Goal: Information Seeking & Learning: Learn about a topic

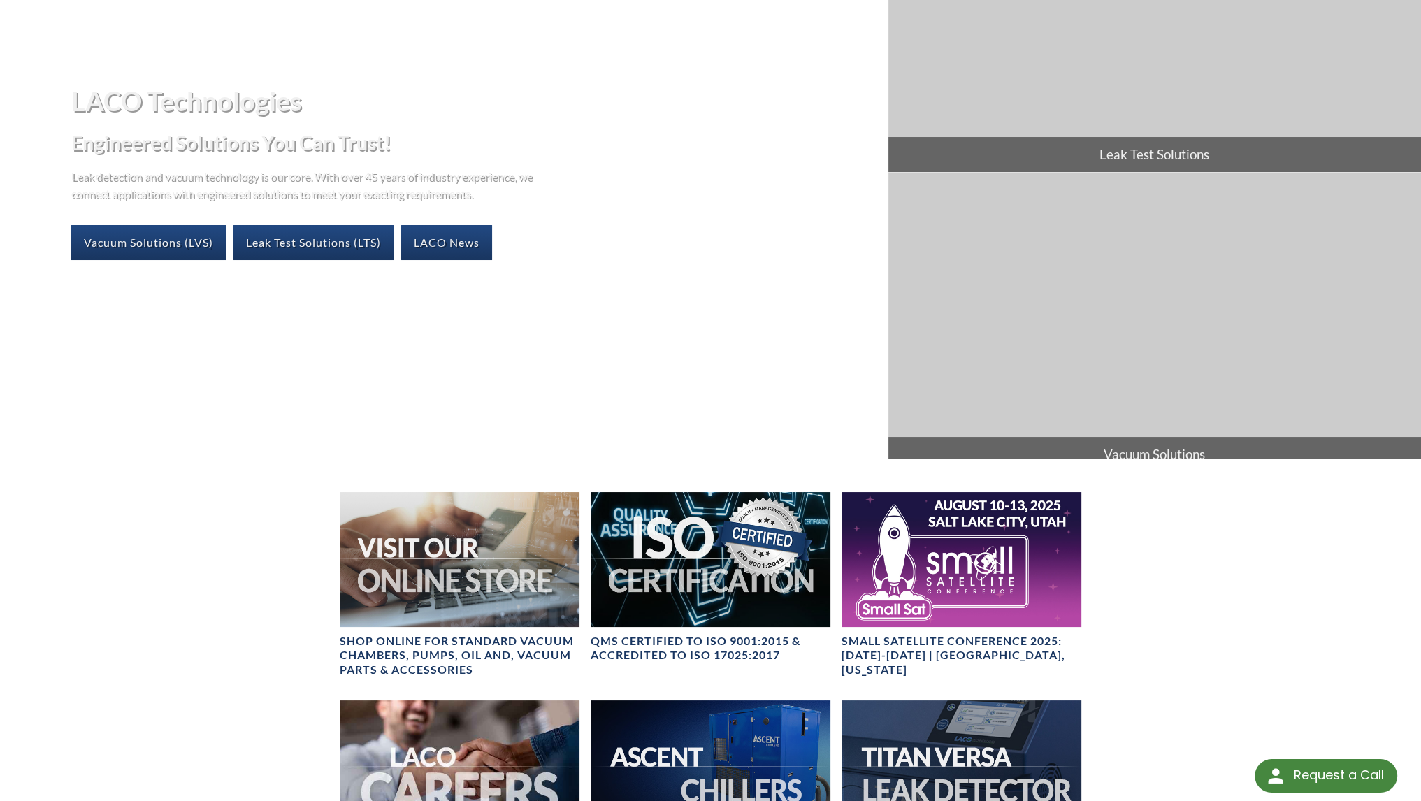
scroll to position [186, 0]
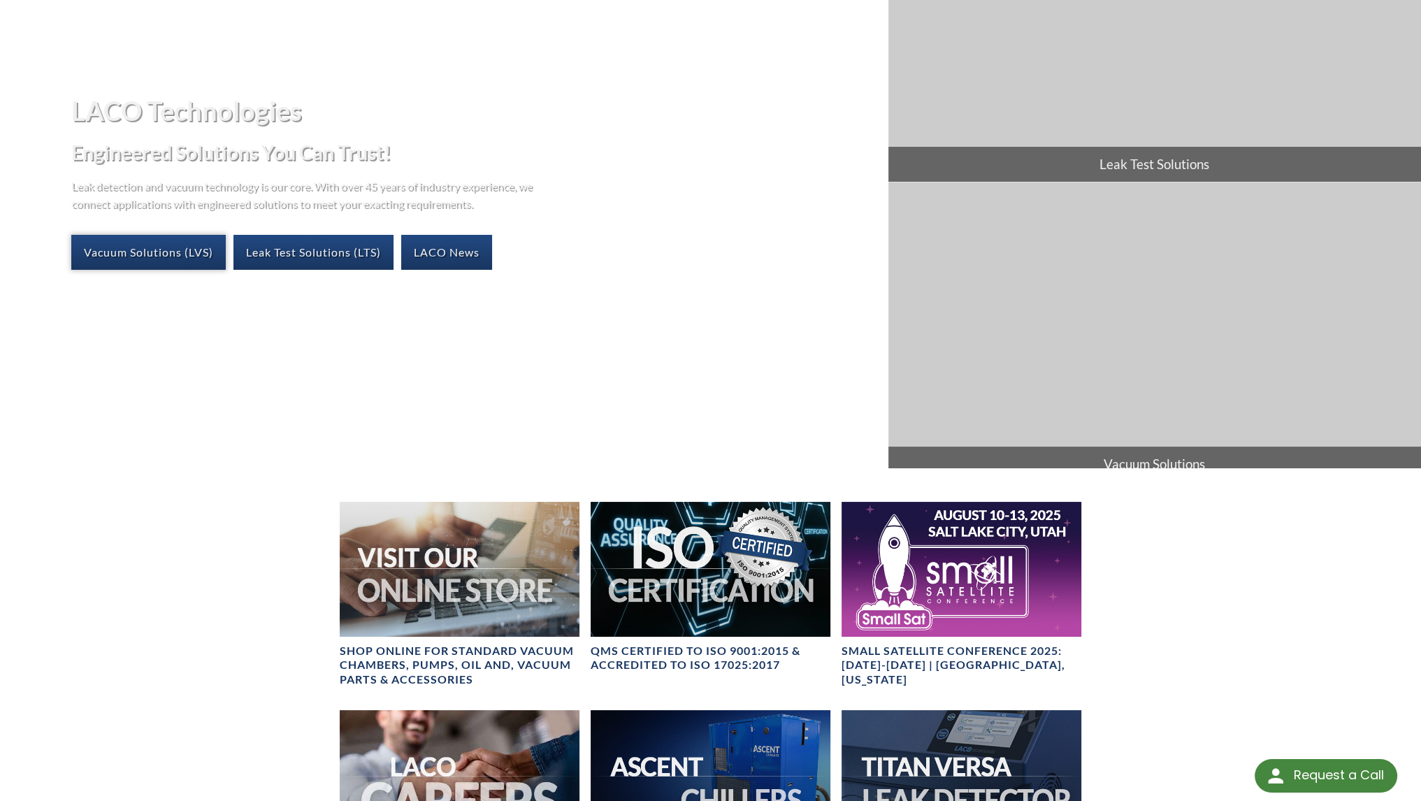
click at [191, 255] on link "Vacuum Solutions (LVS)" at bounding box center [148, 252] width 154 height 35
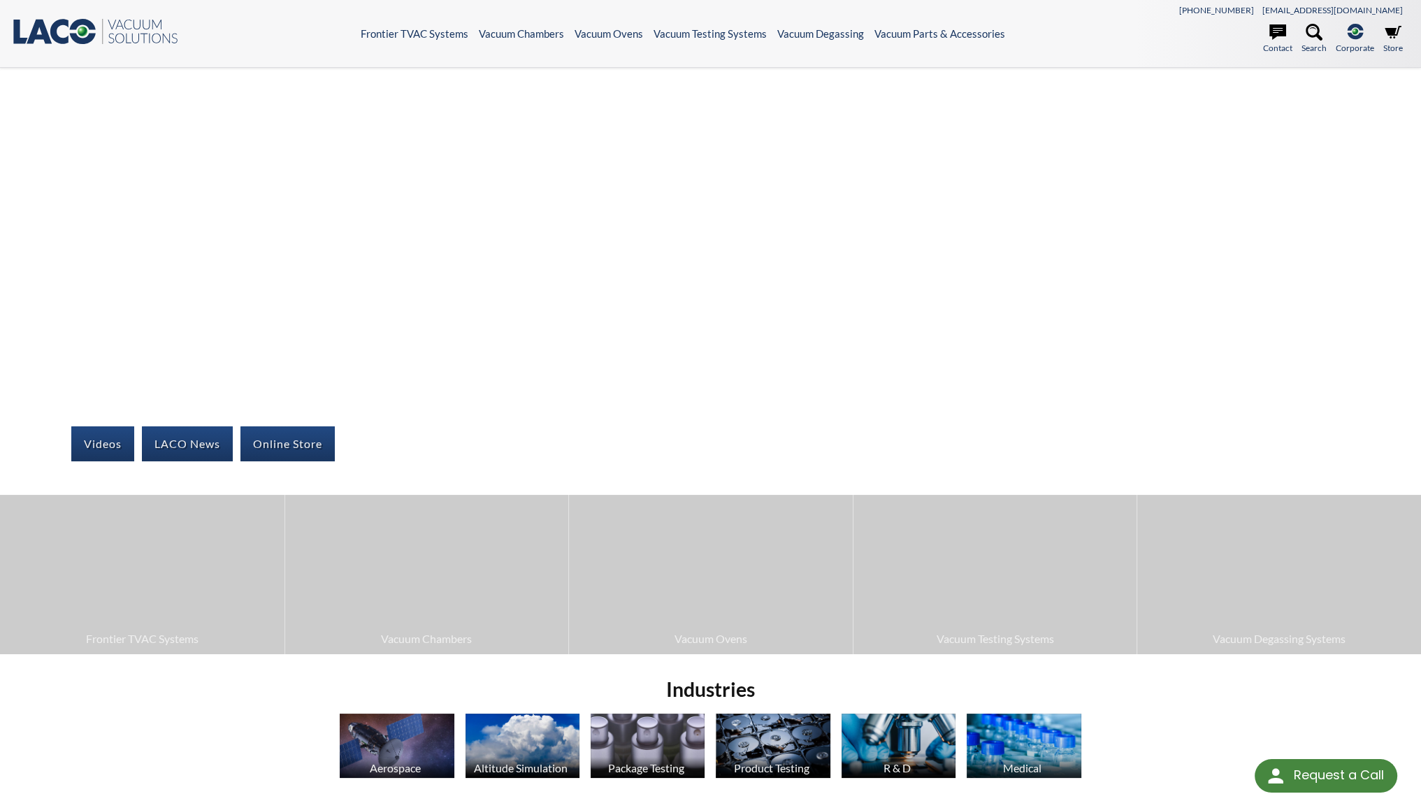
select select "언어 번역 위젯"
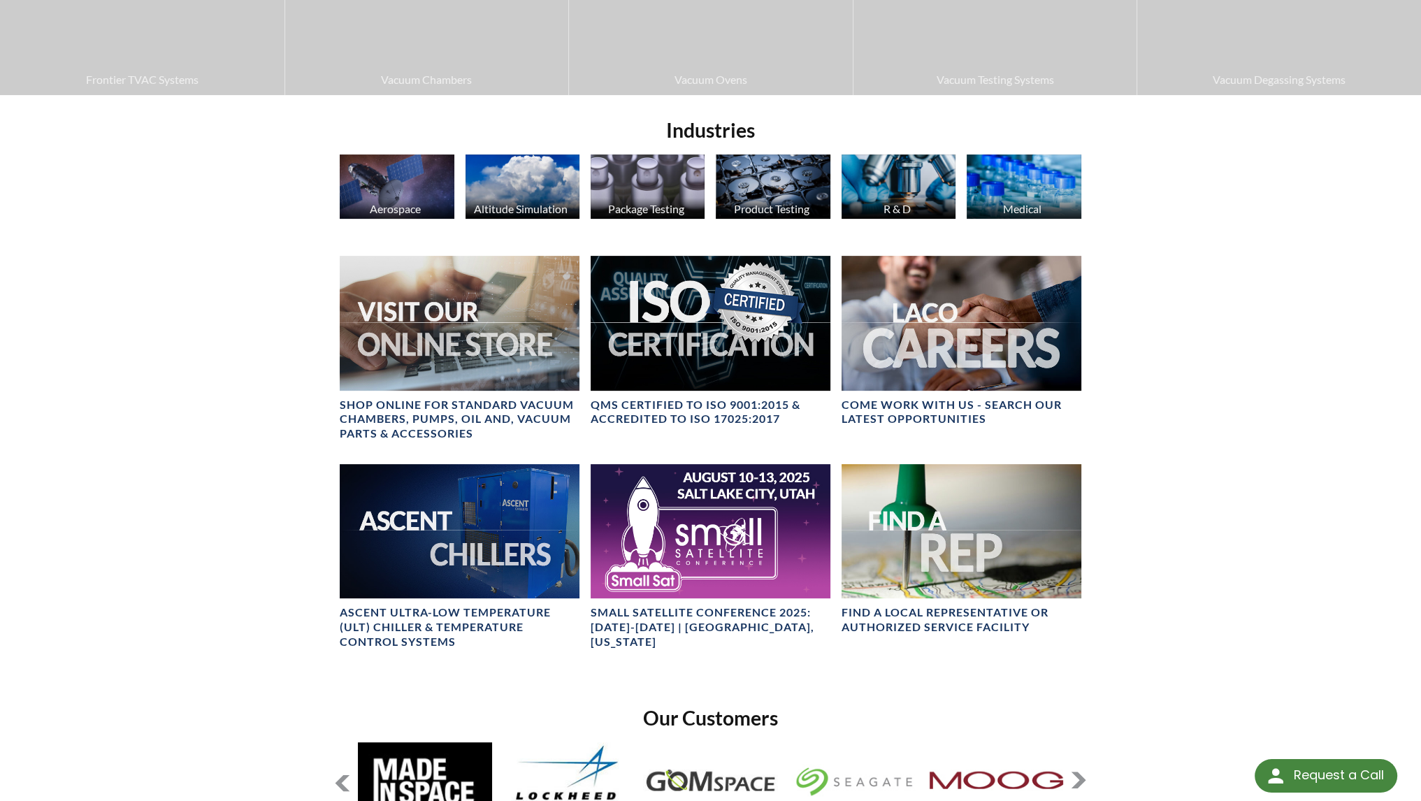
click at [416, 187] on img at bounding box center [397, 186] width 114 height 64
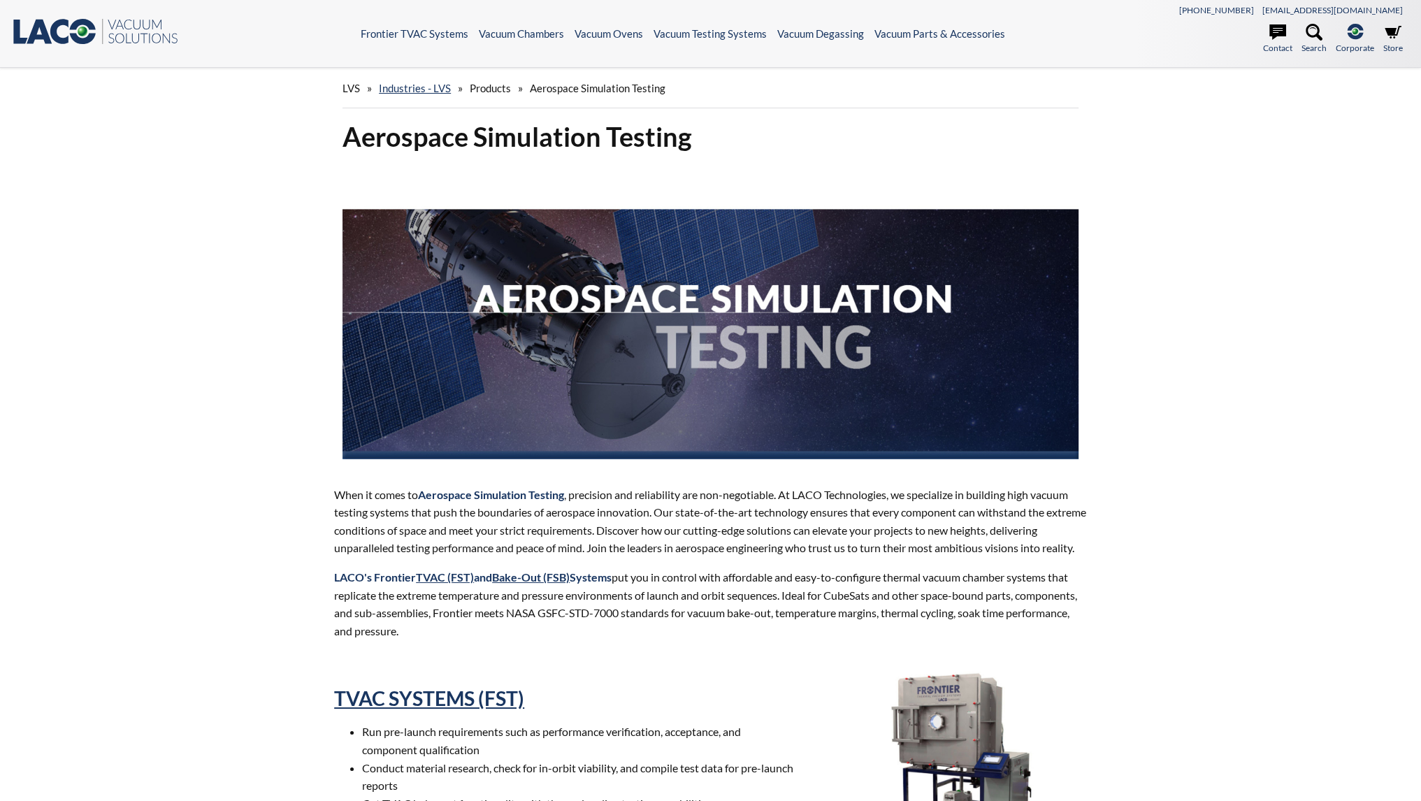
select select "언어 번역 위젯"
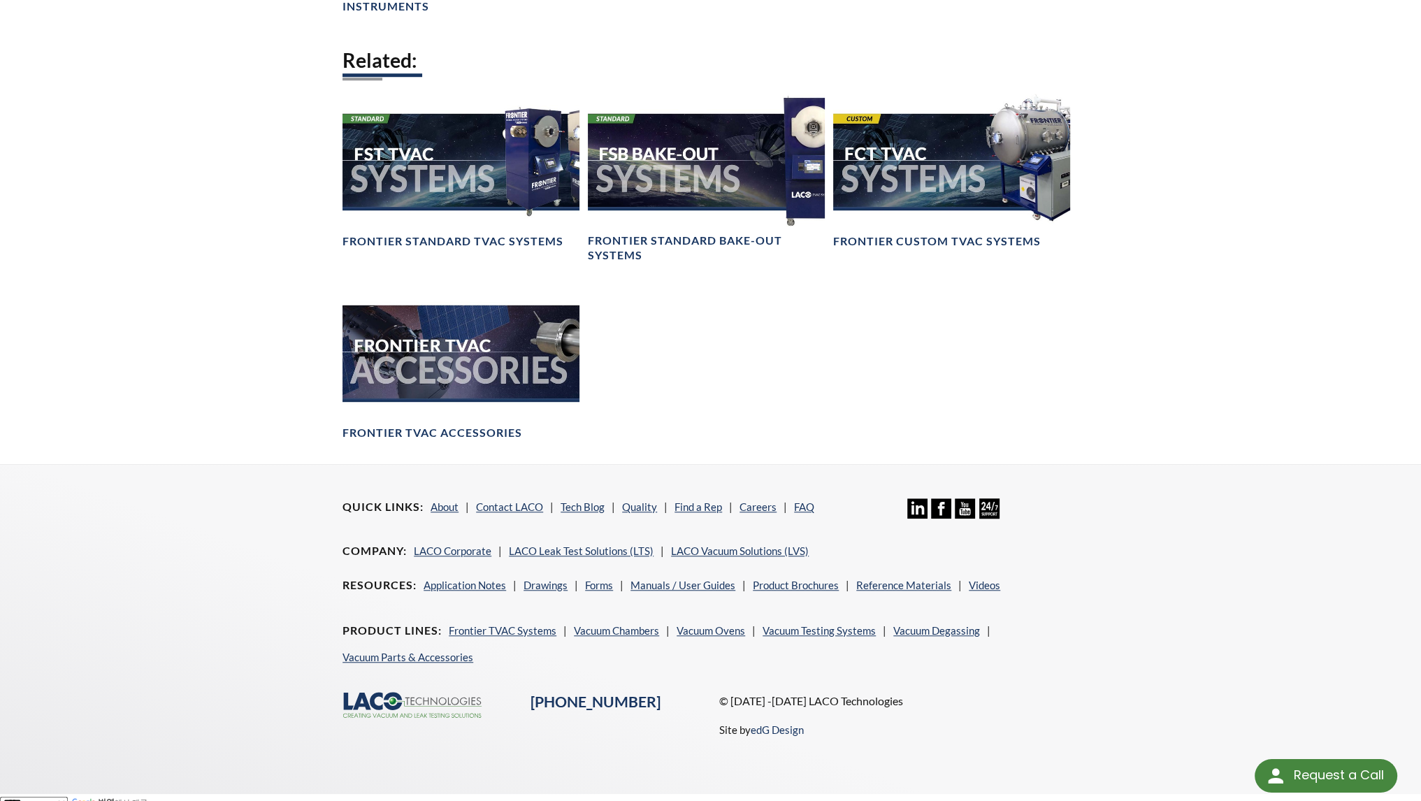
scroll to position [1425, 0]
